Goal: Information Seeking & Learning: Find specific fact

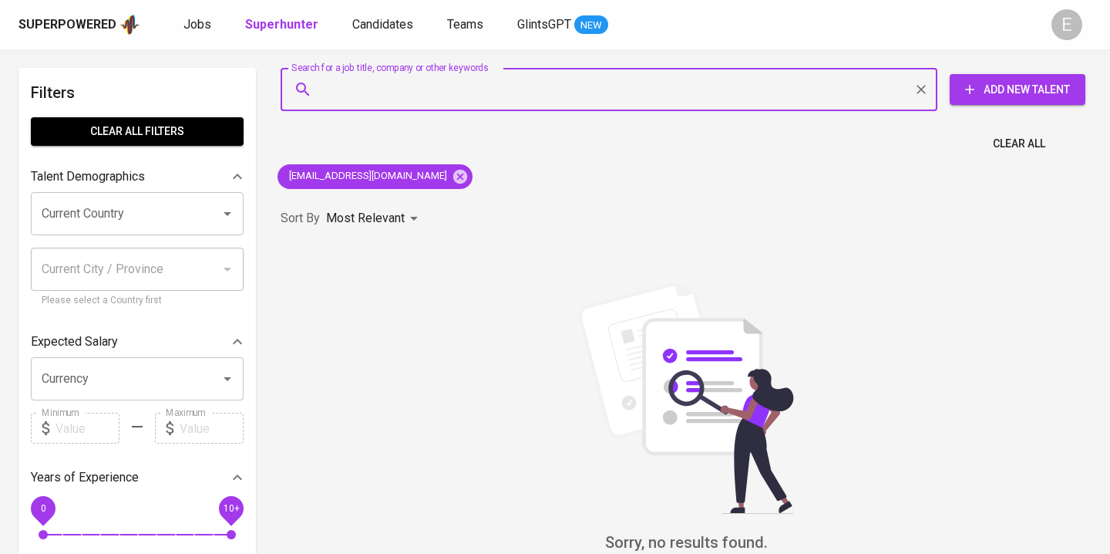
click at [385, 92] on input "Search for a job title, company or other keywords" at bounding box center [612, 89] width 589 height 29
type input "[EMAIL_ADDRESS][DOMAIN_NAME]"
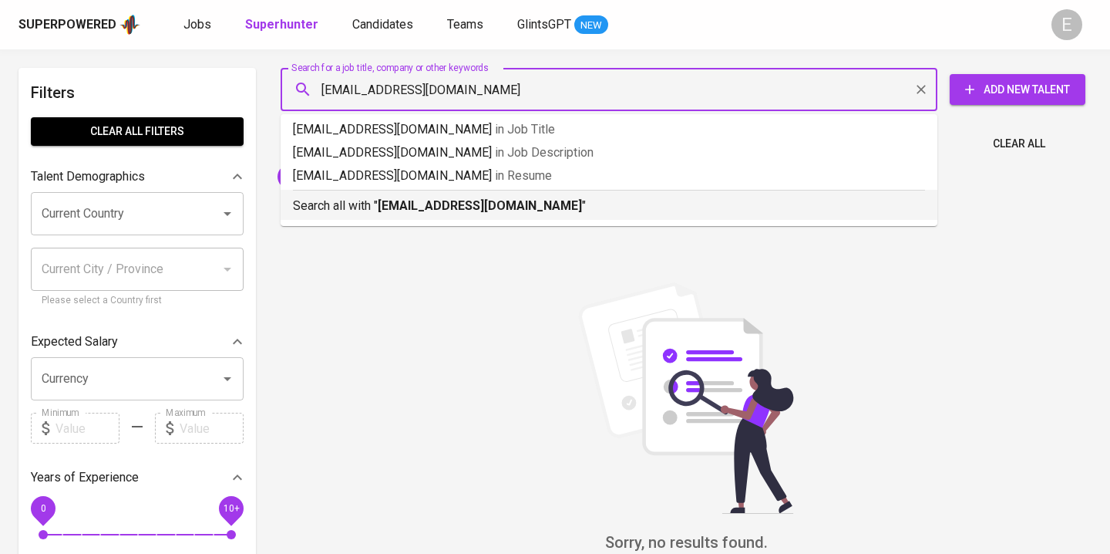
click at [368, 207] on p "Search all with " [EMAIL_ADDRESS][DOMAIN_NAME] "" at bounding box center [609, 206] width 632 height 19
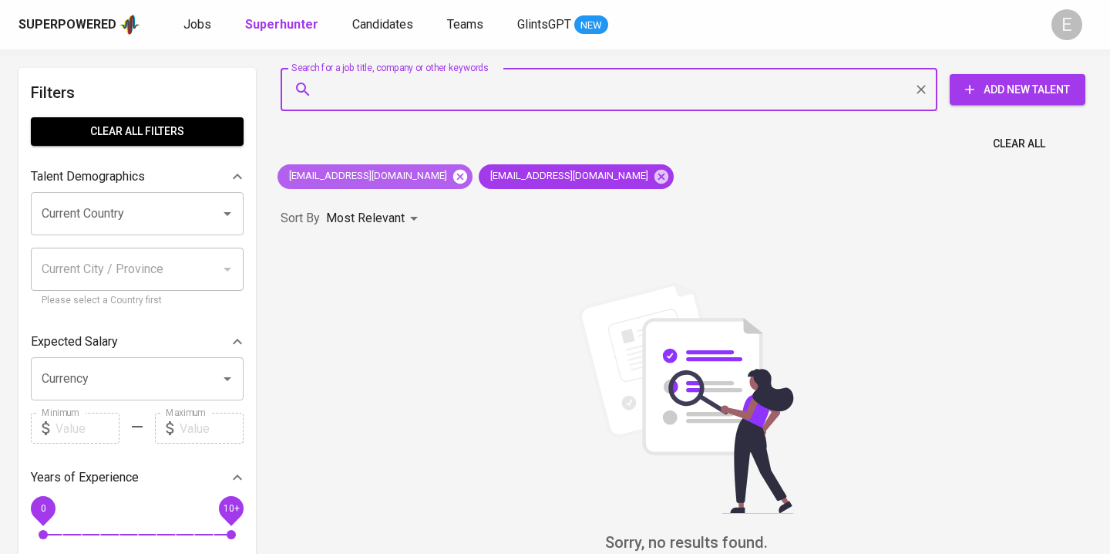
click at [453, 173] on icon at bounding box center [460, 176] width 14 height 14
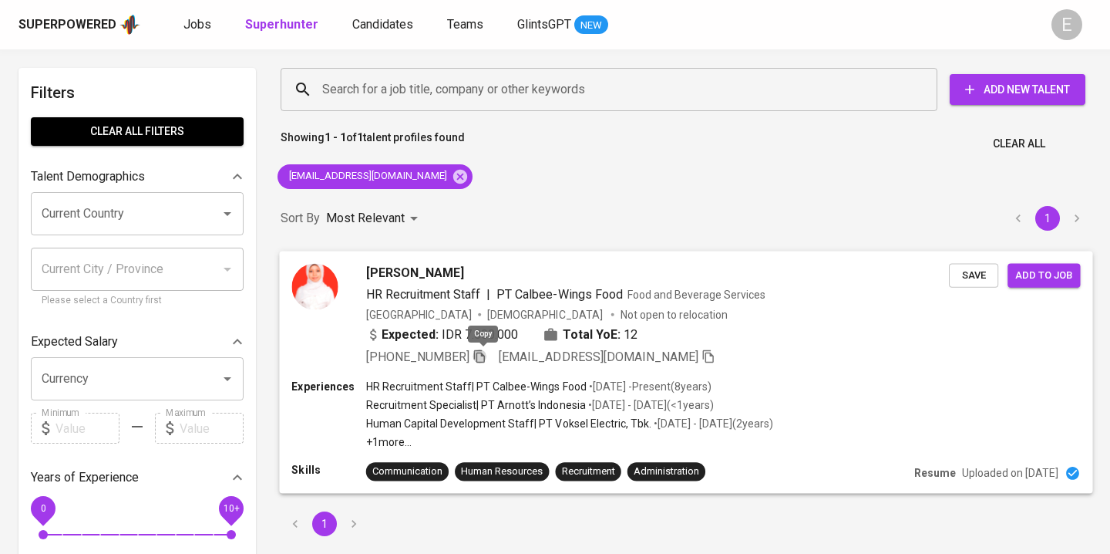
click at [486, 355] on icon "button" at bounding box center [480, 355] width 14 height 14
click at [373, 87] on input "Search for a job title, company or other keywords" at bounding box center [612, 89] width 589 height 29
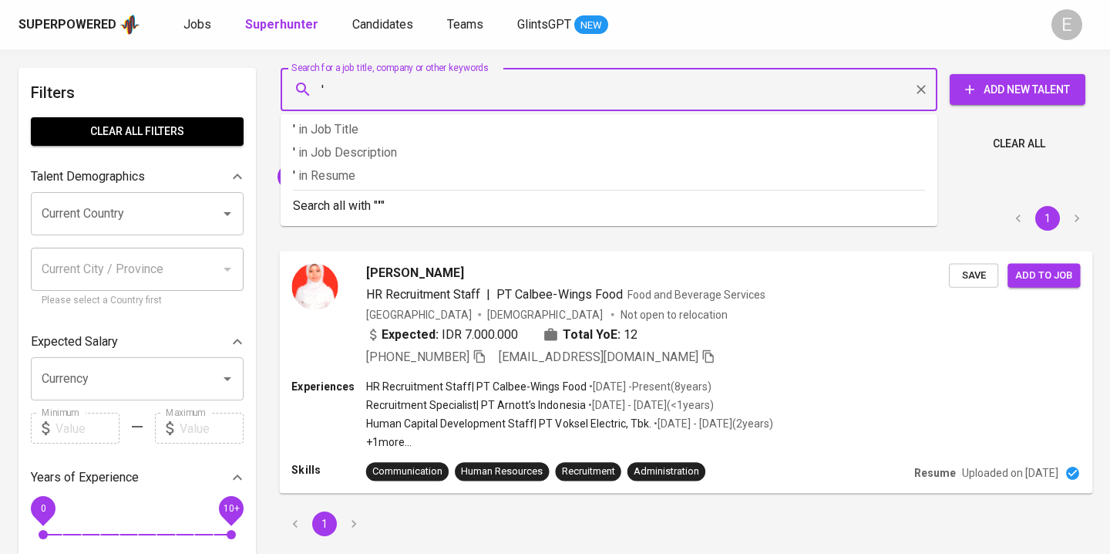
paste input "[PERSON_NAME]"
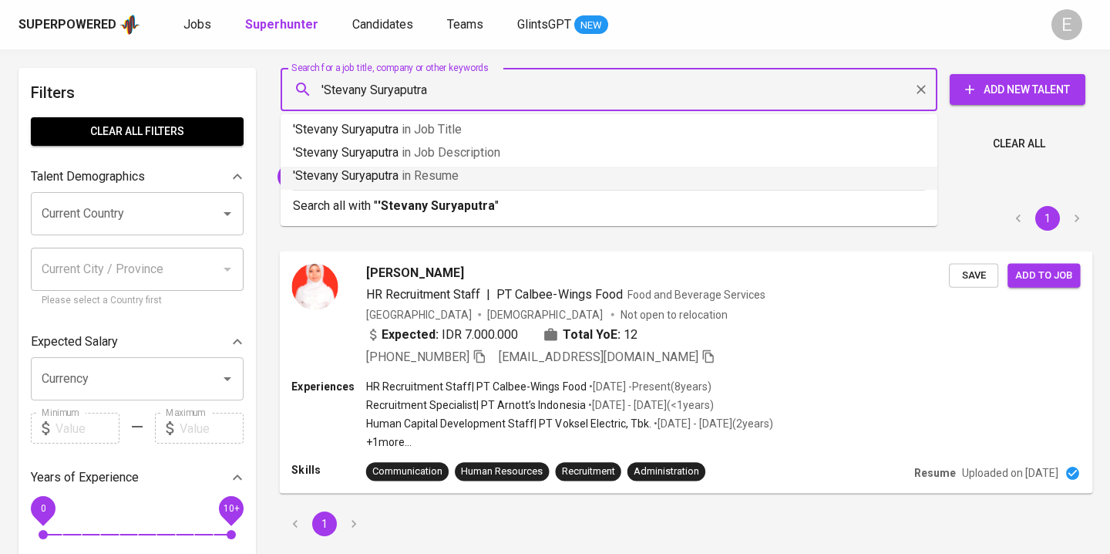
type input "'[PERSON_NAME]'"
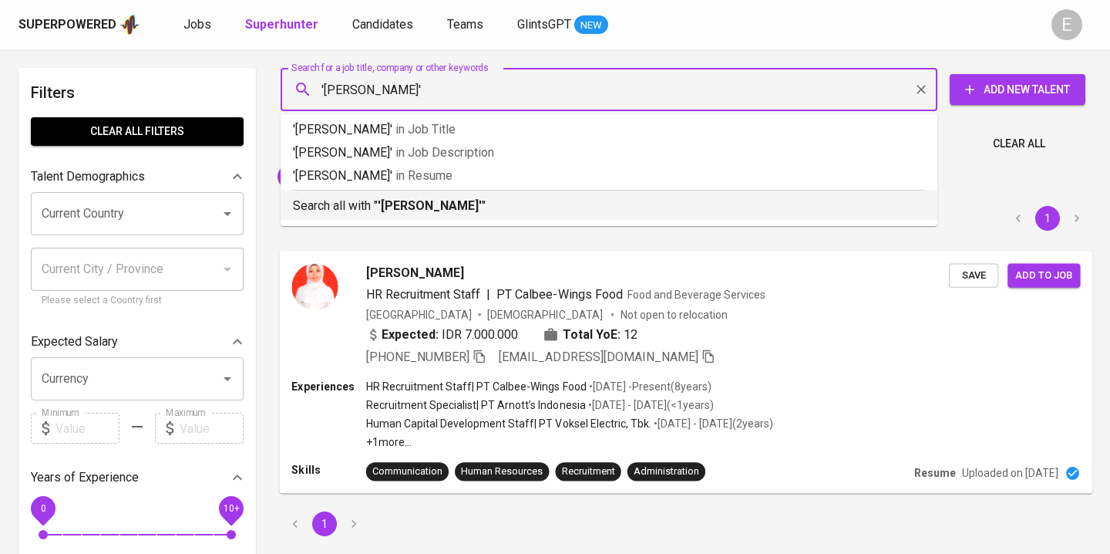
click at [445, 208] on b "'[PERSON_NAME]'" at bounding box center [430, 205] width 104 height 15
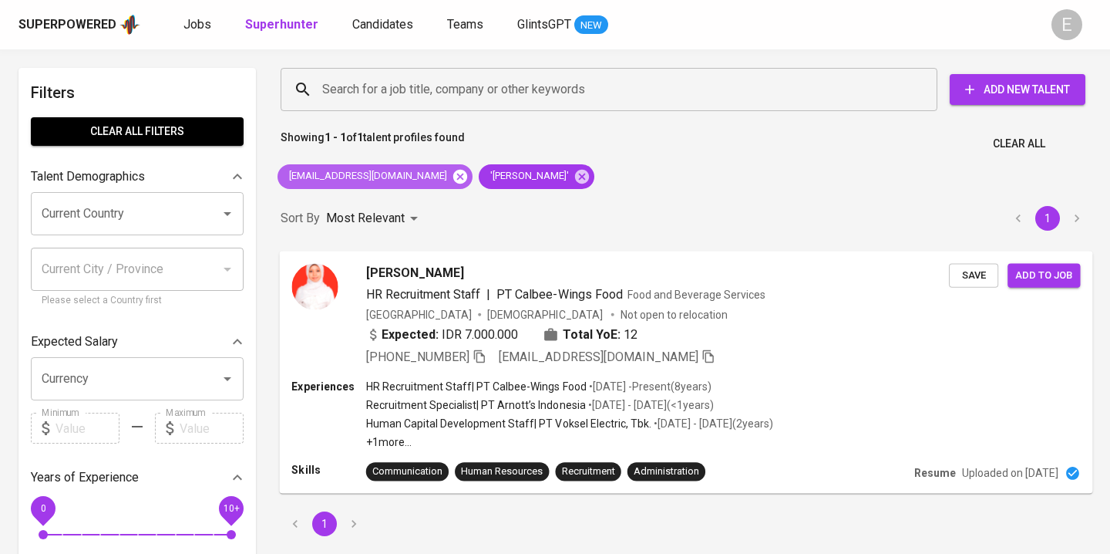
click at [453, 170] on icon at bounding box center [460, 176] width 14 height 14
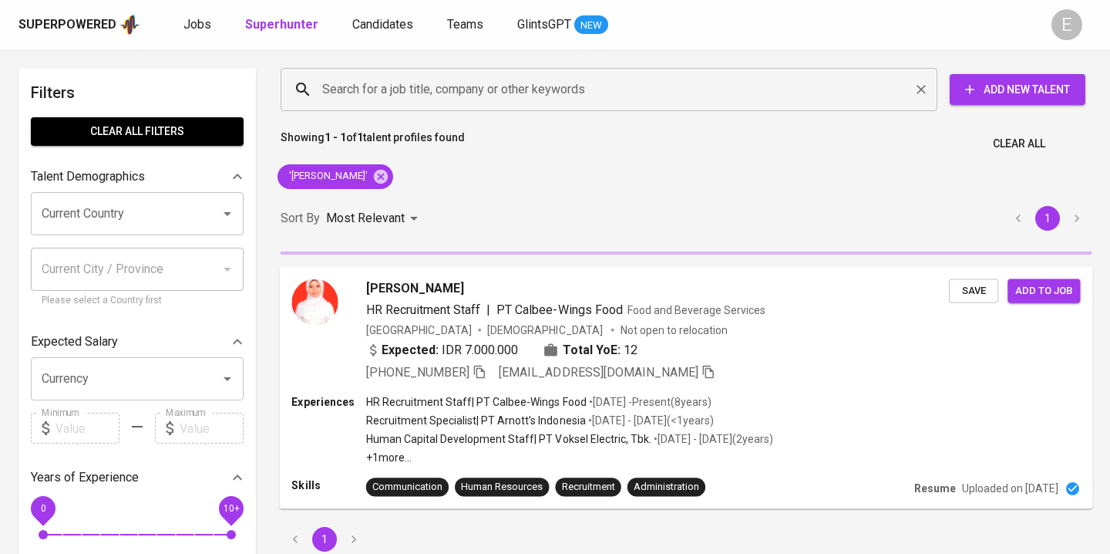
click at [392, 93] on input "Search for a job title, company or other keywords" at bounding box center [612, 89] width 589 height 29
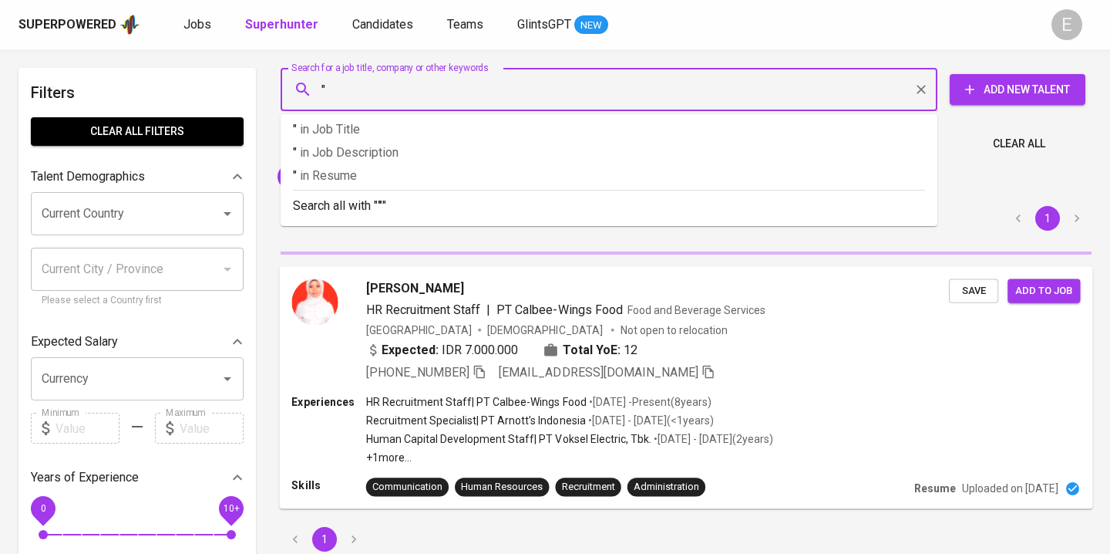
paste input "[PERSON_NAME]"
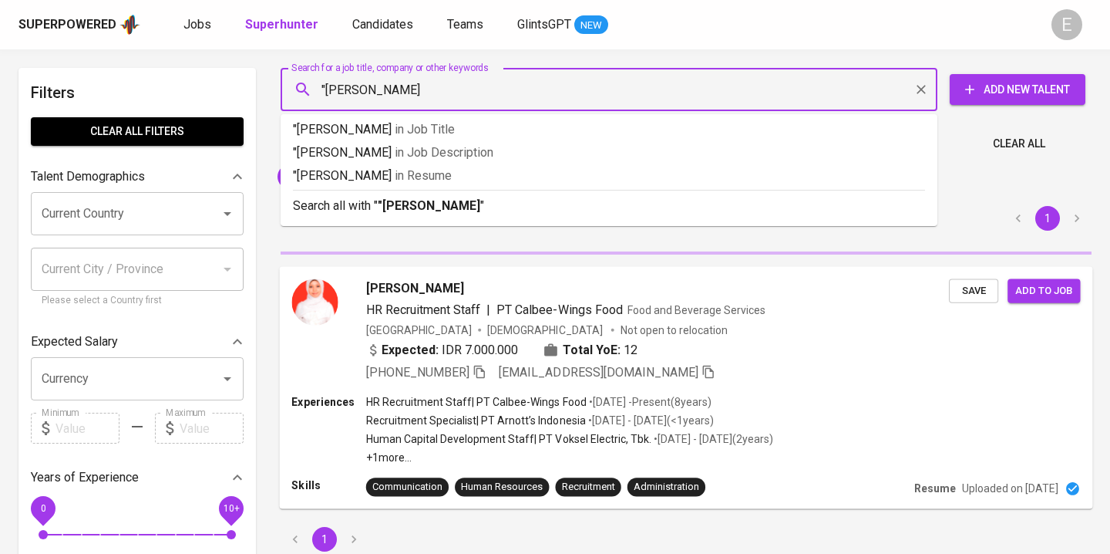
type input ""Stevany Suryaputra""
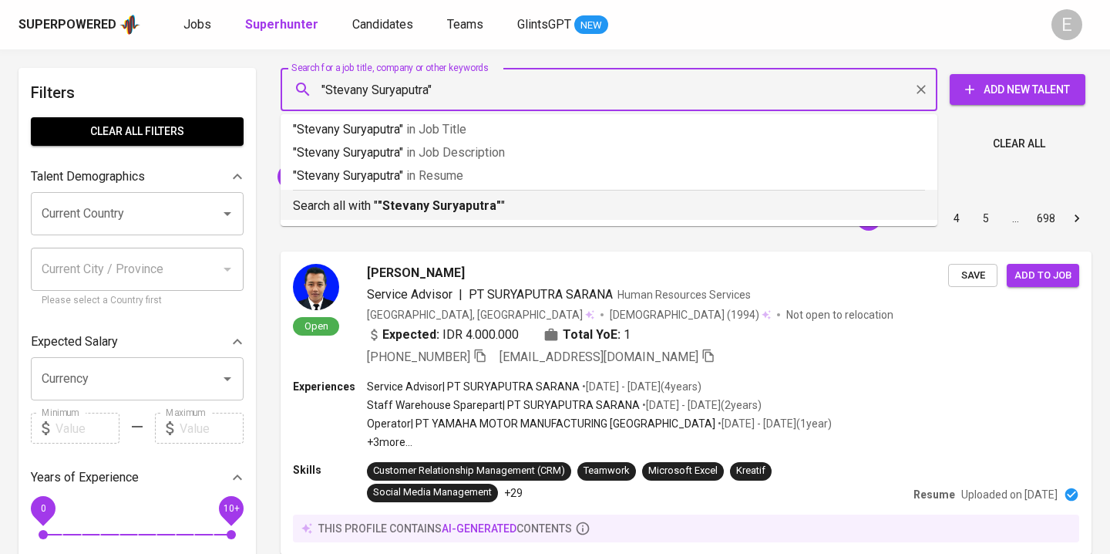
click at [416, 210] on b ""Stevany Suryaputra"" at bounding box center [439, 205] width 123 height 15
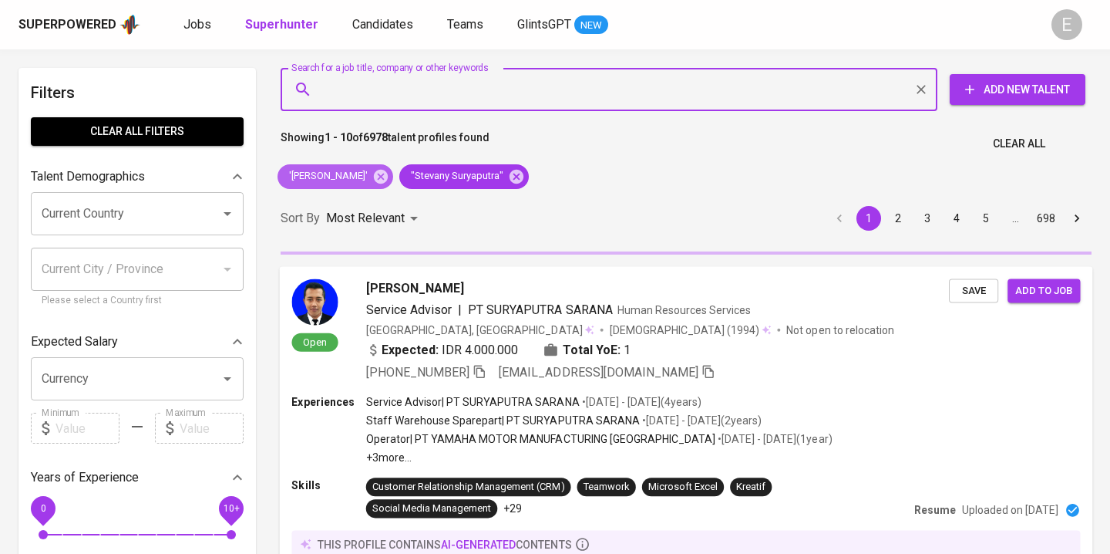
click at [389, 183] on icon at bounding box center [380, 176] width 17 height 17
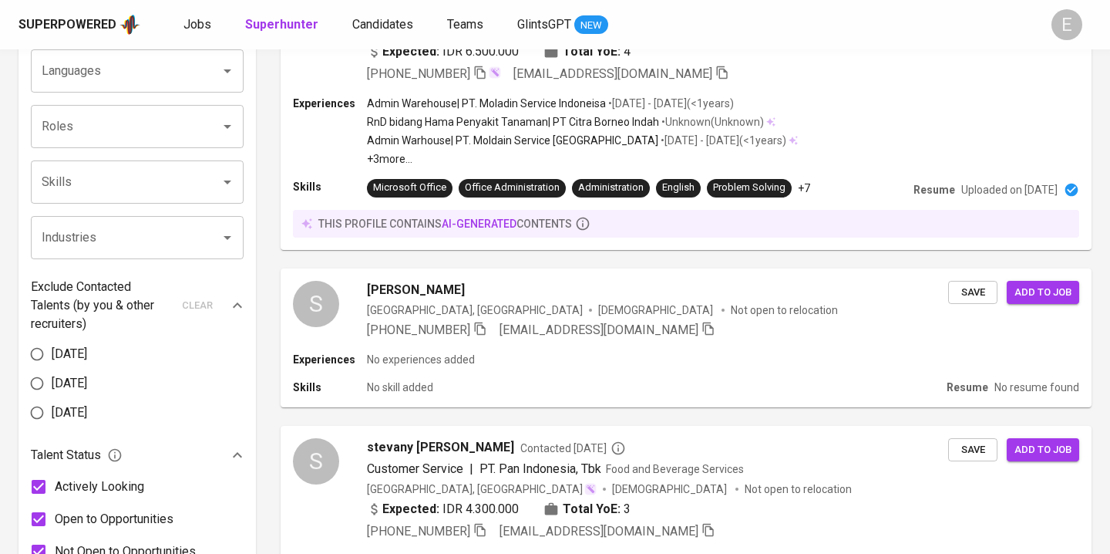
scroll to position [556, 0]
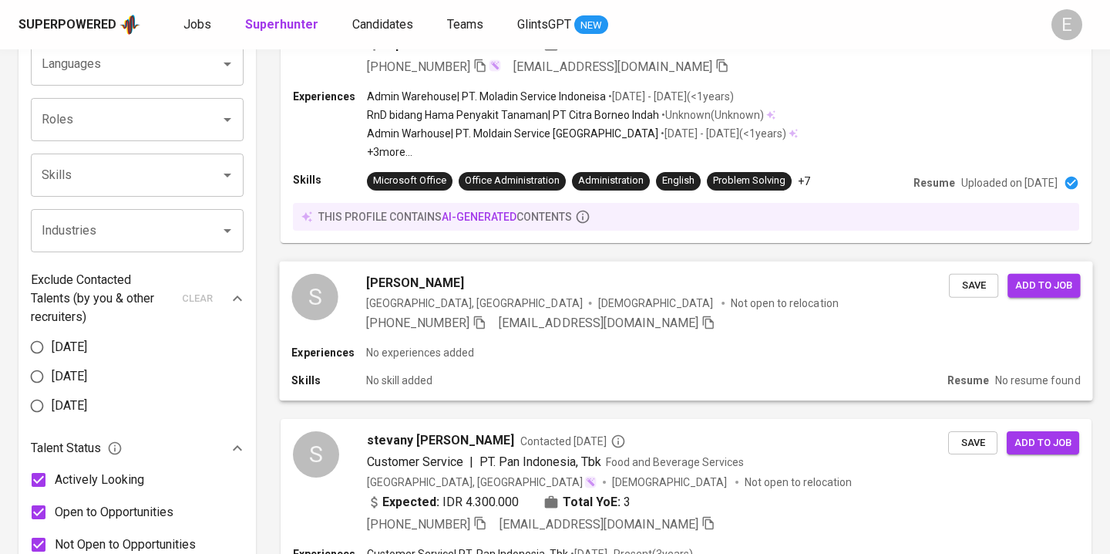
click at [599, 332] on div "S Stevany Suryaputra [GEOGRAPHIC_DATA], [GEOGRAPHIC_DATA] [DEMOGRAPHIC_DATA] No…" at bounding box center [685, 302] width 813 height 83
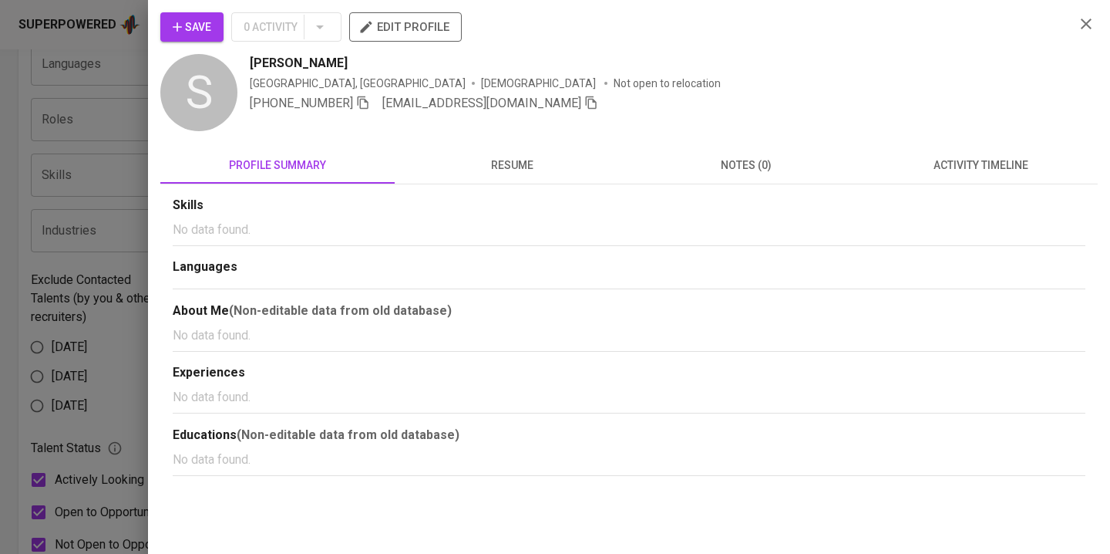
click at [490, 173] on span "resume" at bounding box center [512, 165] width 216 height 19
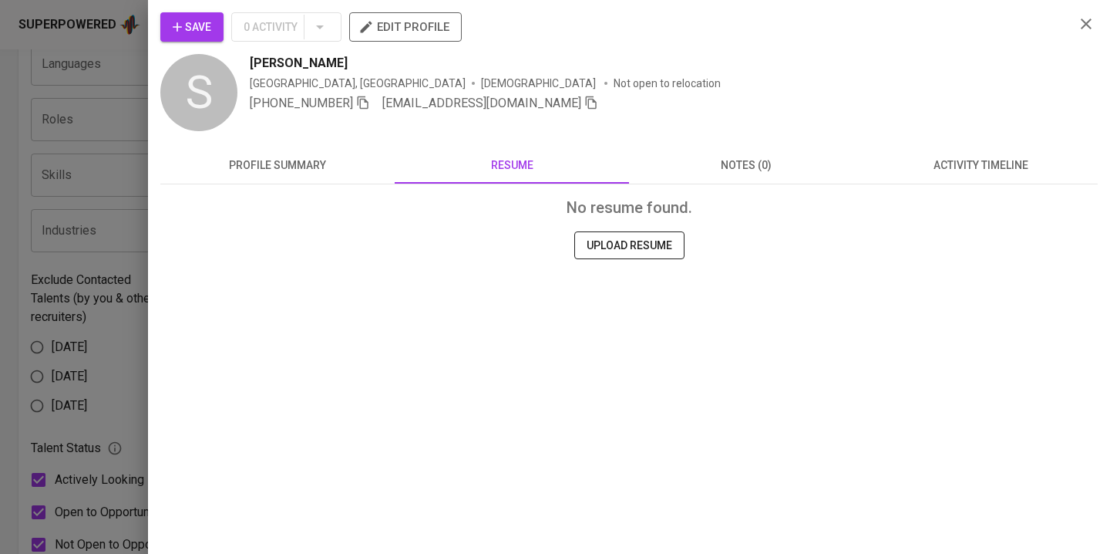
click at [310, 170] on span "profile summary" at bounding box center [278, 165] width 216 height 19
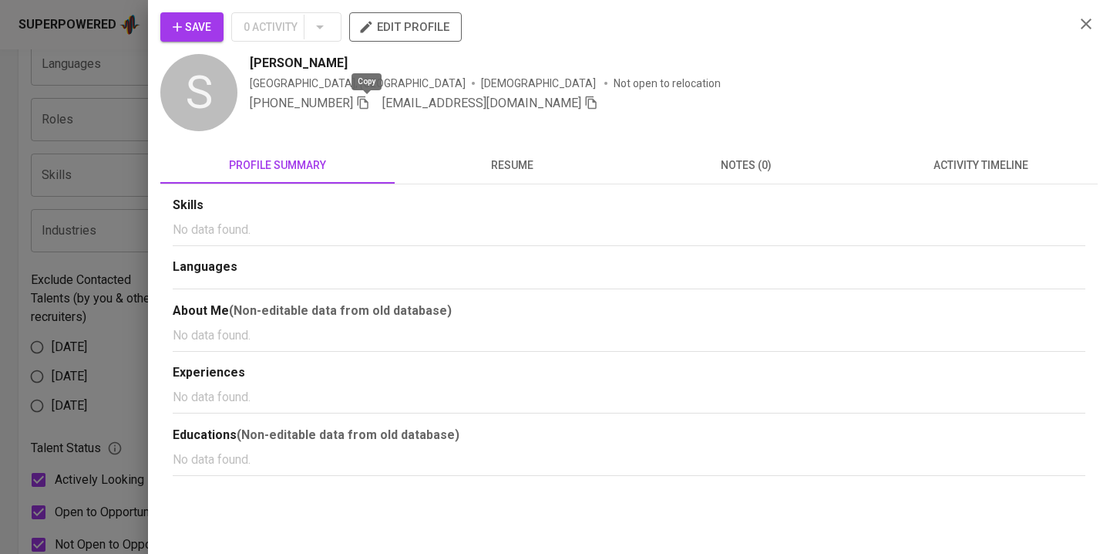
click at [361, 98] on icon "button" at bounding box center [363, 102] width 11 height 13
